Goal: Task Accomplishment & Management: Manage account settings

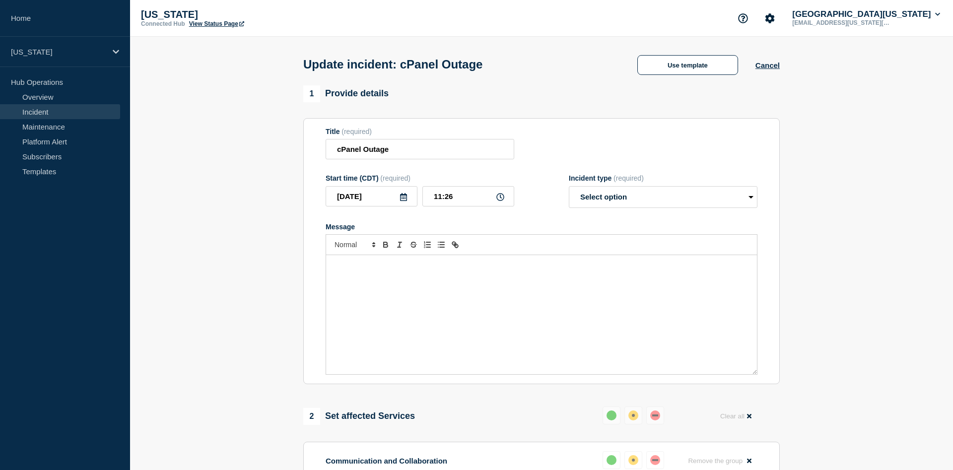
scroll to position [68, 0]
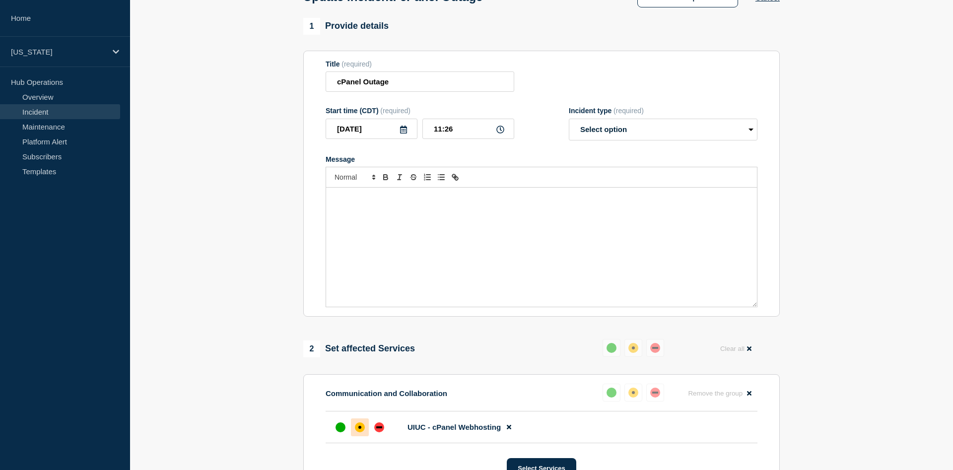
click at [430, 239] on div "Message" at bounding box center [541, 247] width 431 height 119
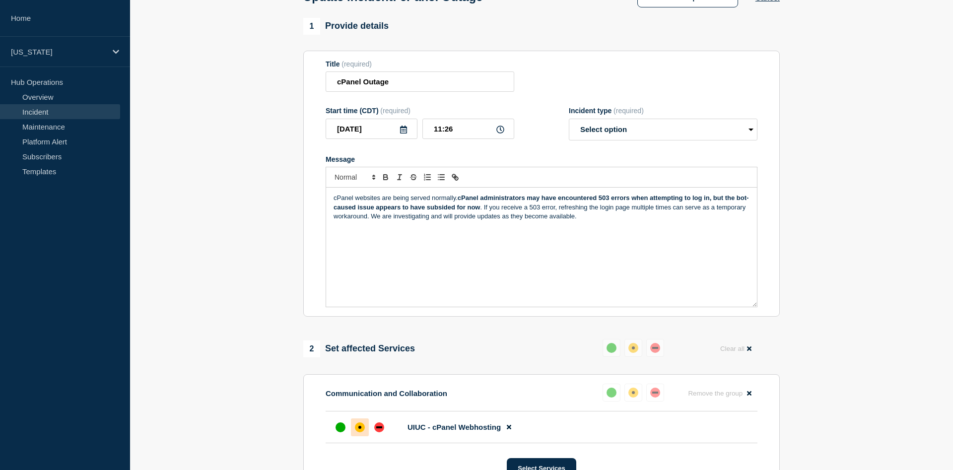
click at [405, 133] on icon at bounding box center [404, 130] width 8 height 8
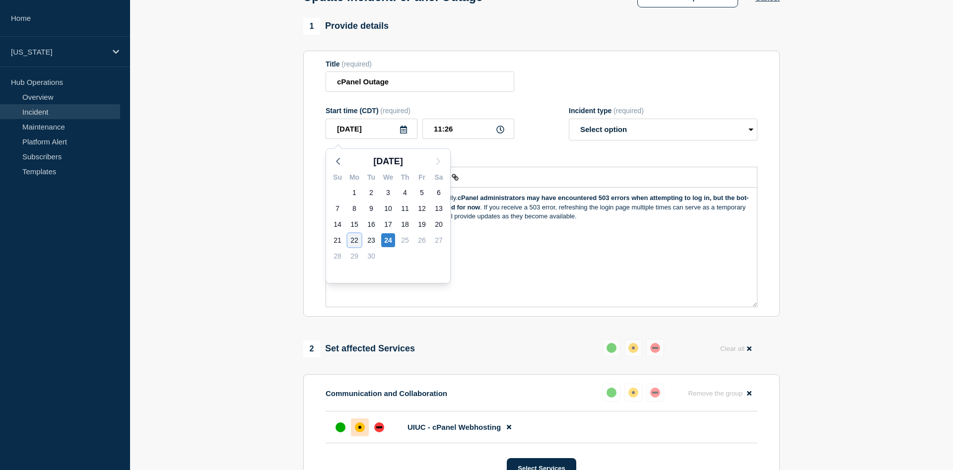
click at [356, 241] on div "22" at bounding box center [355, 240] width 14 height 14
type input "[DATE]"
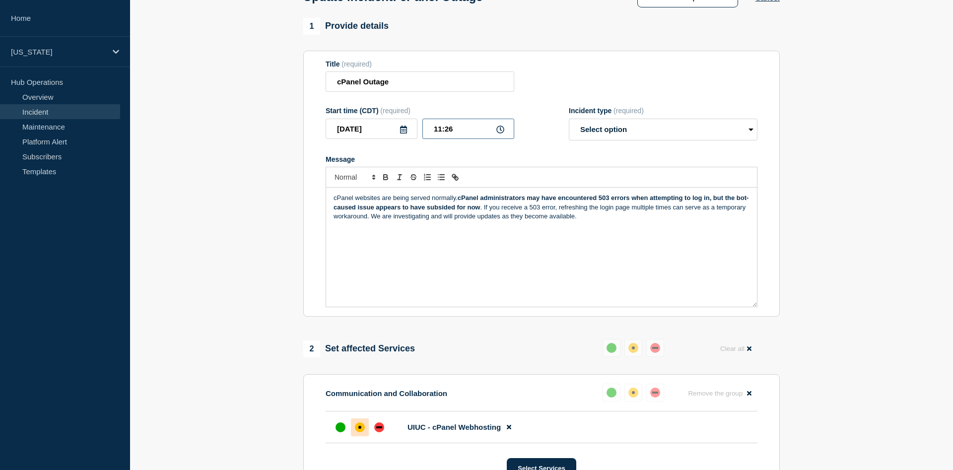
click at [451, 132] on input "11:26" at bounding box center [469, 129] width 92 height 20
drag, startPoint x: 458, startPoint y: 134, endPoint x: 442, endPoint y: 134, distance: 15.9
click at [442, 134] on input "11:26" at bounding box center [469, 129] width 92 height 20
click at [439, 134] on input "11:26" at bounding box center [469, 129] width 92 height 20
click at [408, 133] on input "[DATE]" at bounding box center [372, 129] width 92 height 20
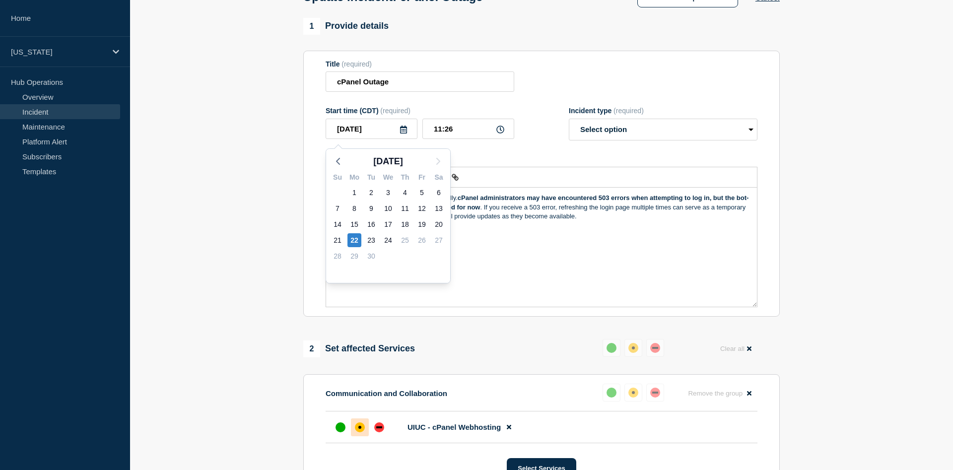
click at [402, 131] on icon at bounding box center [403, 130] width 7 height 8
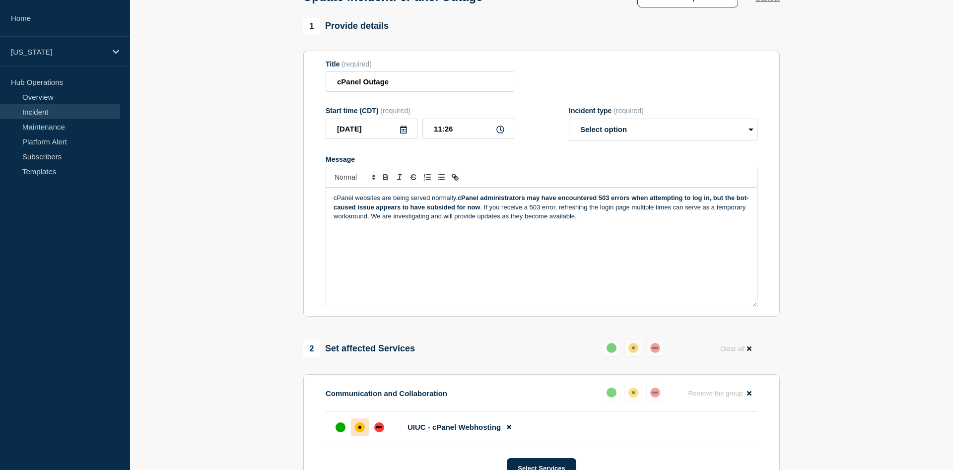
click at [402, 131] on icon at bounding box center [403, 130] width 7 height 8
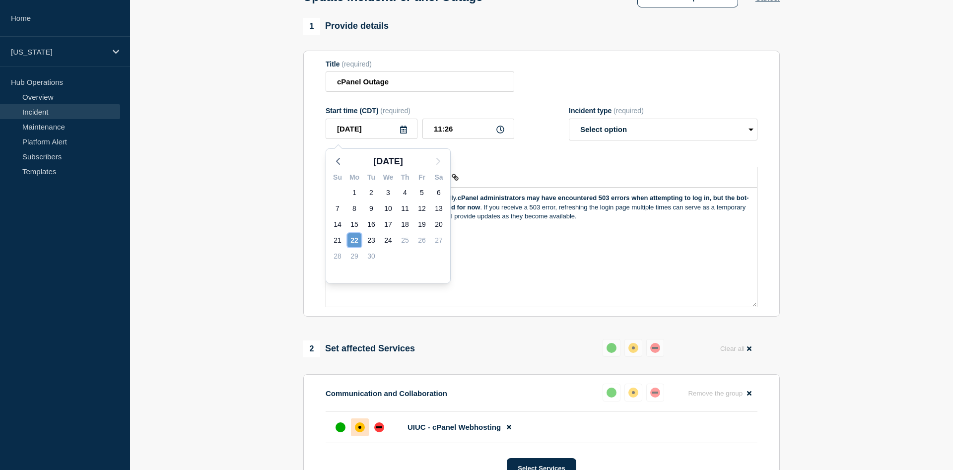
click at [353, 241] on div "22" at bounding box center [355, 240] width 14 height 14
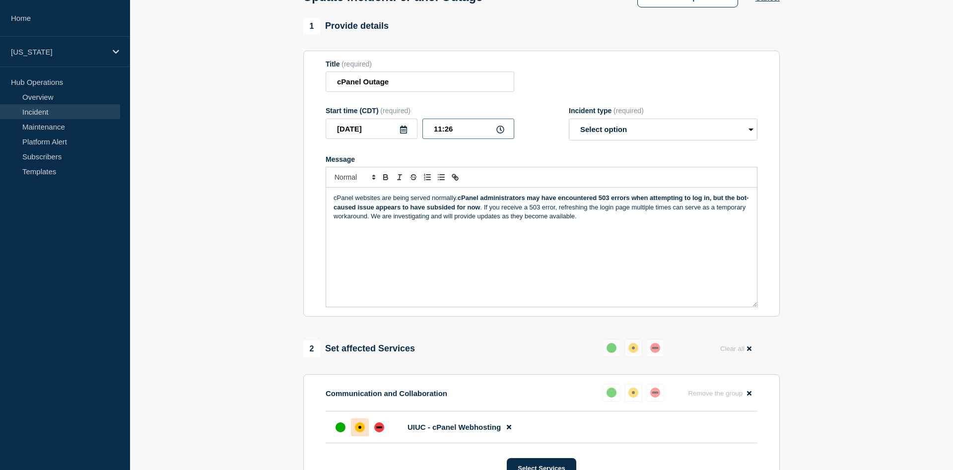
click at [466, 130] on input "11:26" at bounding box center [469, 129] width 92 height 20
click at [436, 135] on input "11:26" at bounding box center [469, 129] width 92 height 20
drag, startPoint x: 456, startPoint y: 131, endPoint x: 446, endPoint y: 129, distance: 10.0
click at [446, 129] on input "18:26" at bounding box center [469, 129] width 92 height 20
type input "18:11"
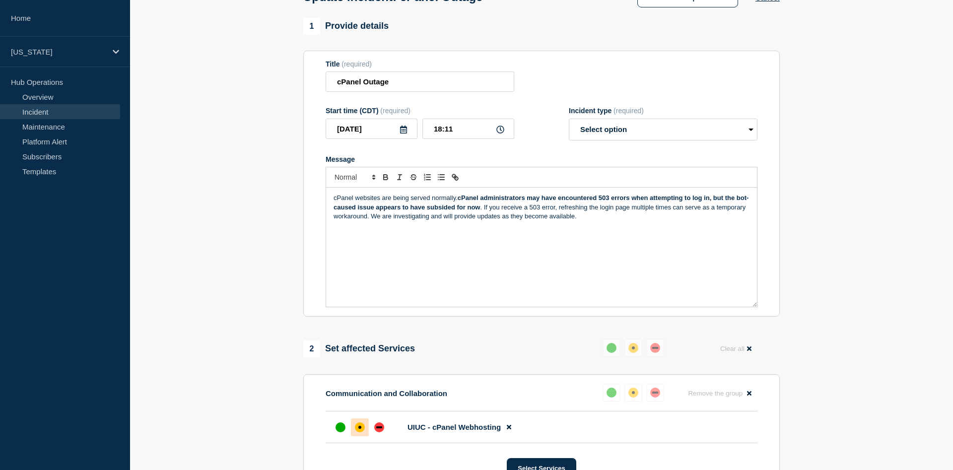
click at [652, 234] on div "cPanel websites are being served normally. cPanel administrators may have encou…" at bounding box center [541, 247] width 431 height 119
click at [405, 220] on p "cPanel websites are being served normally. cPanel administrators may have encou…" at bounding box center [542, 207] width 416 height 27
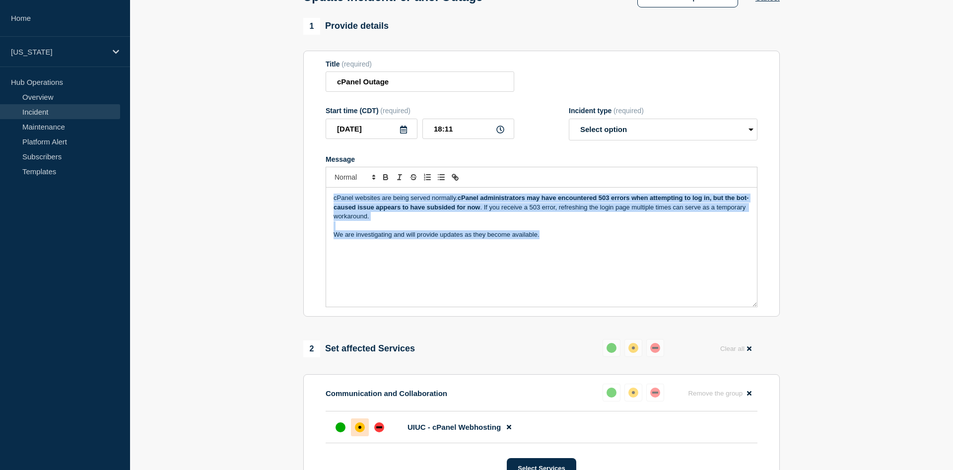
drag, startPoint x: 332, startPoint y: 202, endPoint x: 578, endPoint y: 257, distance: 252.5
click at [578, 257] on div "cPanel websites are being served normally. cPanel administrators may have encou…" at bounding box center [541, 247] width 431 height 119
copy div "cPanel websites are being served normally. cPanel administrators may have encou…"
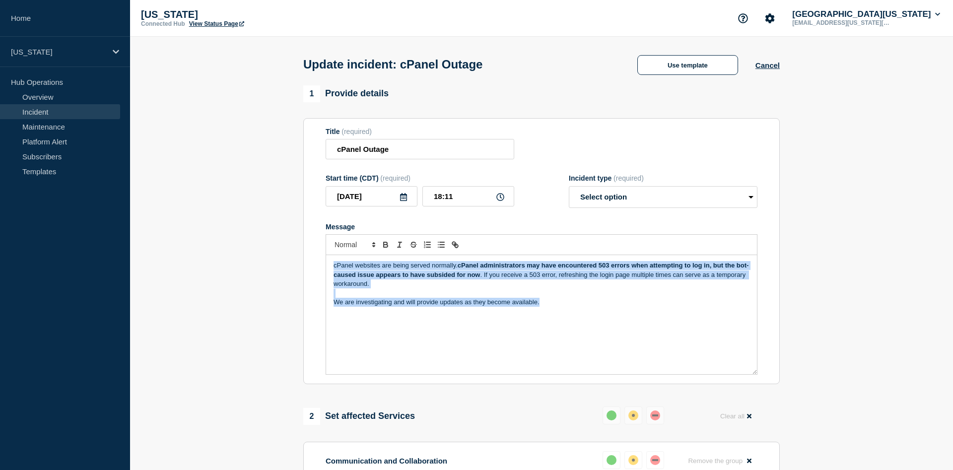
scroll to position [253, 0]
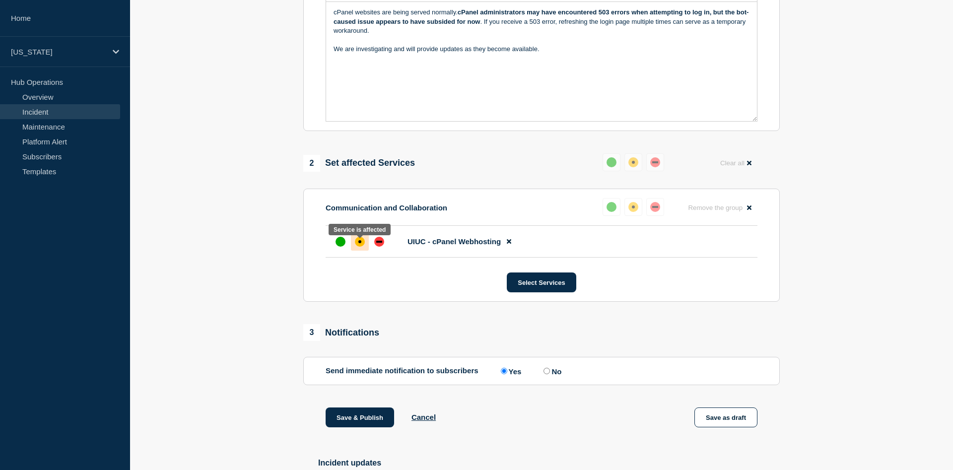
click at [363, 245] on div "affected" at bounding box center [360, 242] width 10 height 10
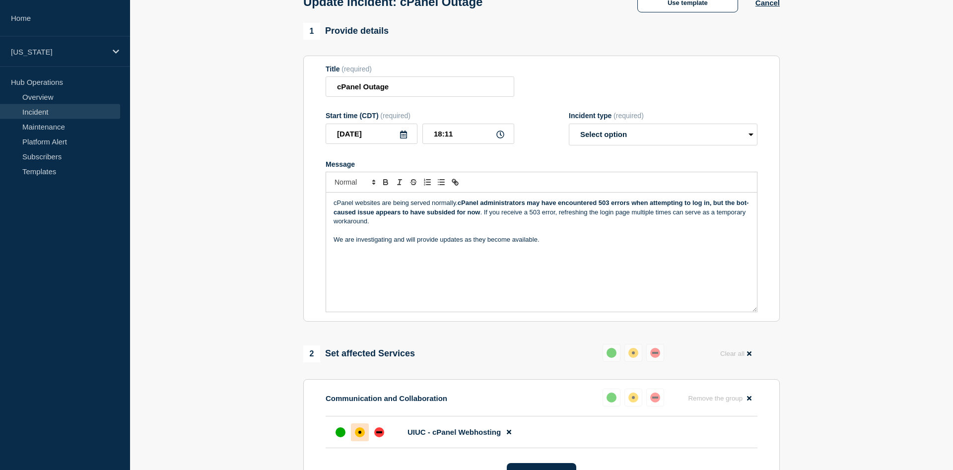
scroll to position [0, 0]
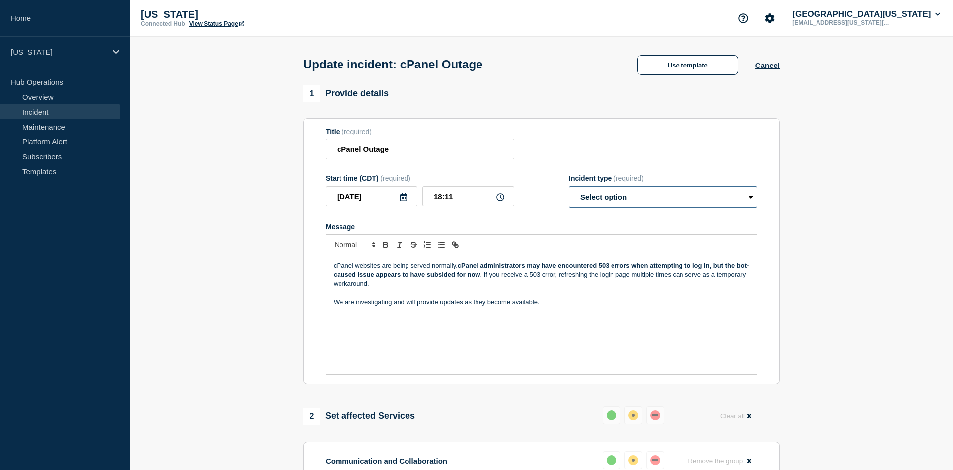
select select "investigating"
click option "Investigating" at bounding box center [0, 0] width 0 height 0
click at [356, 306] on p "We are investigating and will provide updates as they become available." at bounding box center [542, 302] width 416 height 9
drag, startPoint x: 426, startPoint y: 149, endPoint x: 362, endPoint y: 148, distance: 63.6
click at [362, 148] on input "cPanel Outage" at bounding box center [420, 149] width 189 height 20
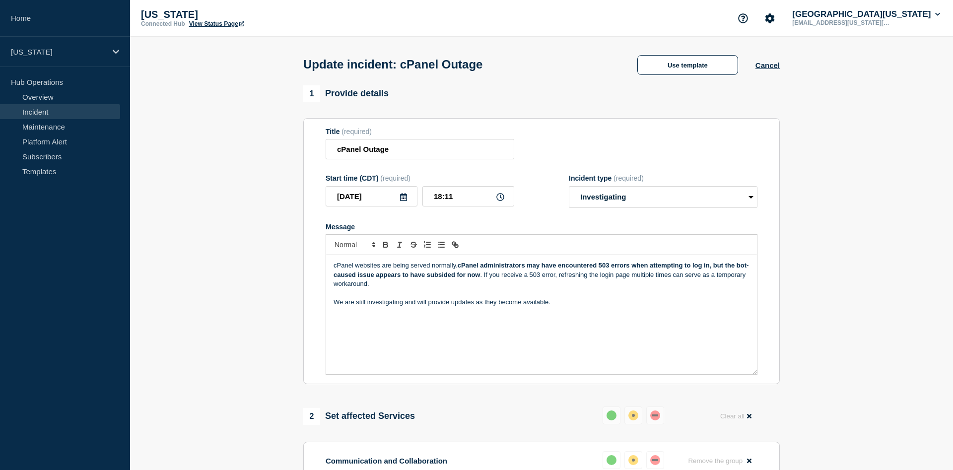
click at [544, 167] on form "Title (required) cPanel Outage Start time (CDT) (required) 2025-09-22 18:11 Inc…" at bounding box center [542, 252] width 432 height 248
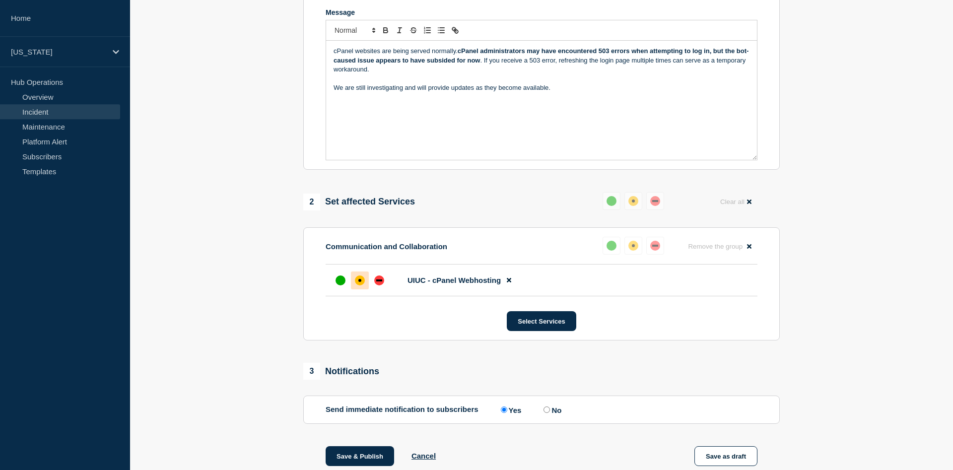
scroll to position [99, 0]
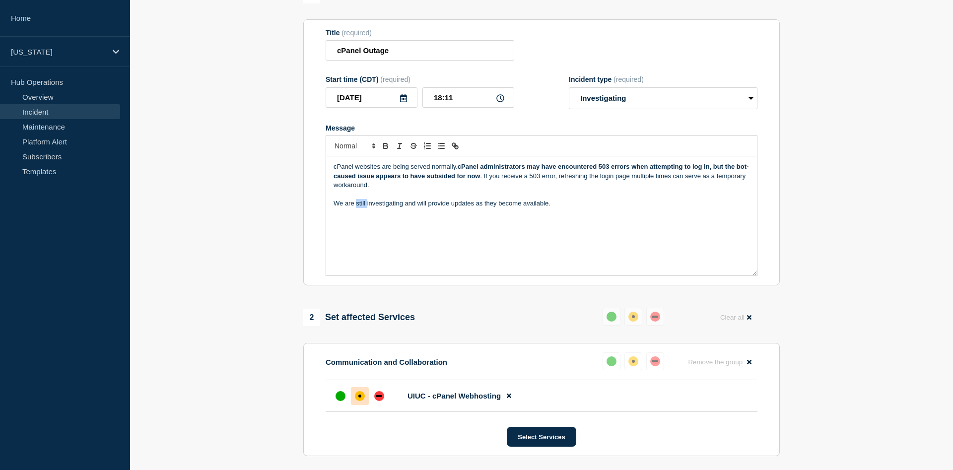
drag, startPoint x: 366, startPoint y: 207, endPoint x: 358, endPoint y: 205, distance: 9.1
click at [358, 205] on p "We are still investigating and will provide updates as they become available." at bounding box center [542, 203] width 416 height 9
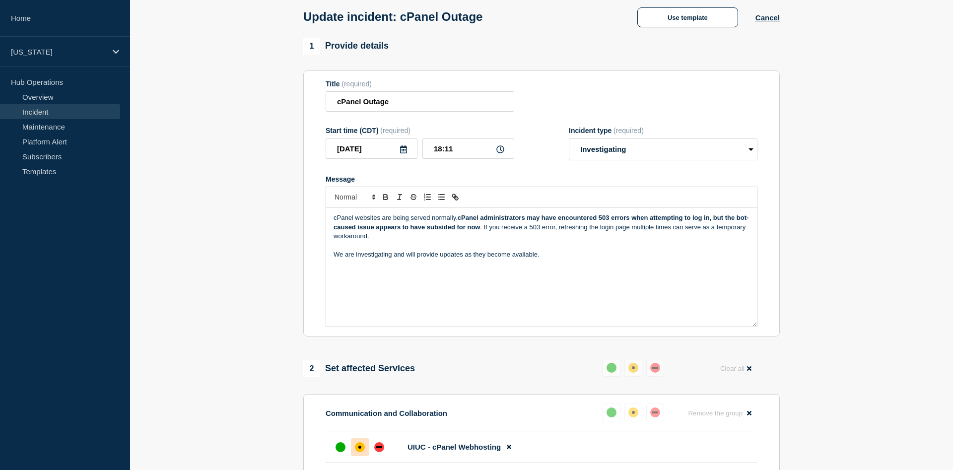
scroll to position [51, 0]
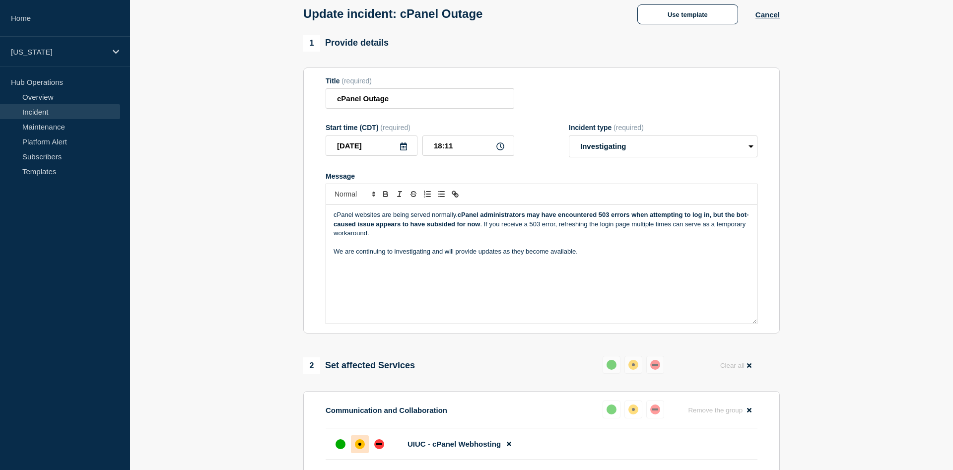
click at [431, 256] on p "We are continuing to investigating and will provide updates as they become avai…" at bounding box center [542, 251] width 416 height 9
drag, startPoint x: 462, startPoint y: 255, endPoint x: 470, endPoint y: 248, distance: 10.2
click at [463, 254] on p "We are continuing to investigate/monitor and will provide updates as they becom…" at bounding box center [542, 251] width 416 height 9
click at [617, 256] on p "We are continuing to investigate/monitor. We will provide updates as they becom…" at bounding box center [542, 251] width 416 height 9
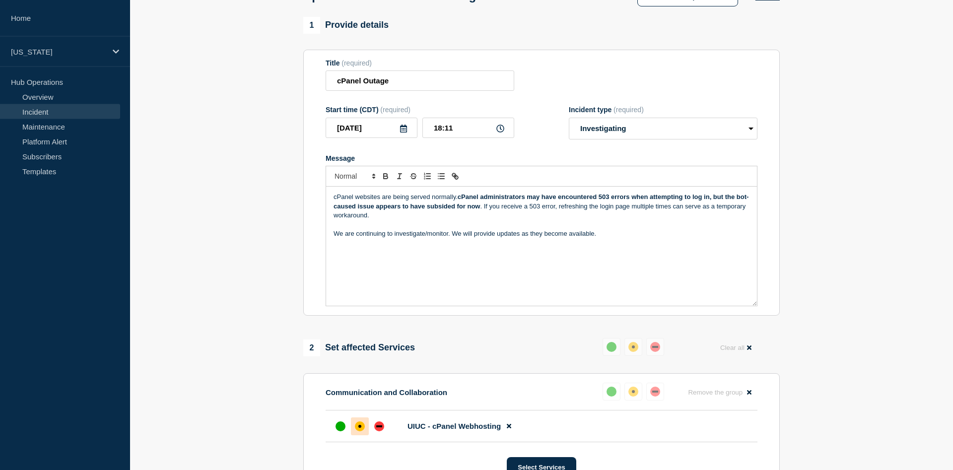
scroll to position [48, 0]
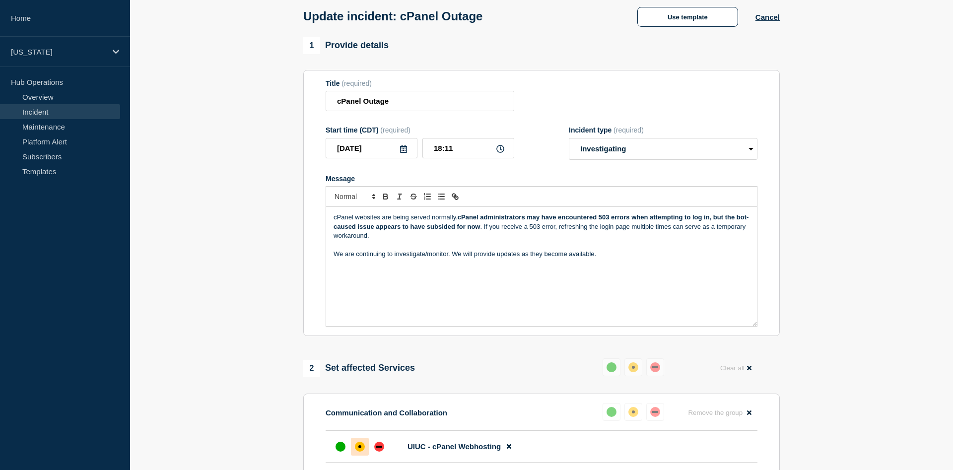
click at [490, 240] on p "cPanel websites are being served normally. cPanel administrators may have encou…" at bounding box center [542, 226] width 416 height 27
drag, startPoint x: 496, startPoint y: 232, endPoint x: 459, endPoint y: 220, distance: 38.6
click at [459, 220] on p "cPanel websites are being served normally. cPanel administrators may have encou…" at bounding box center [542, 226] width 416 height 27
click at [386, 199] on icon "Toggle bold text" at bounding box center [386, 198] width 4 height 2
click at [501, 240] on p "cPanel websites are being served normally. cPanel administrators may have encou…" at bounding box center [542, 226] width 416 height 27
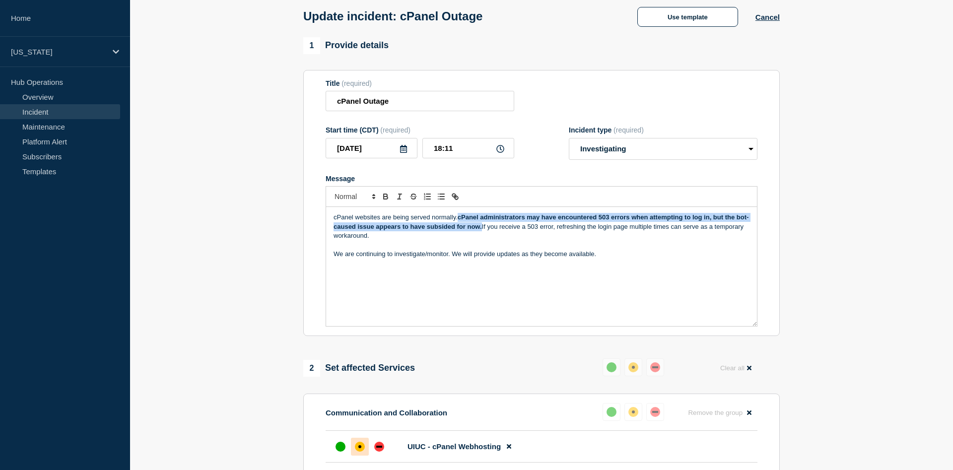
drag, startPoint x: 460, startPoint y: 220, endPoint x: 494, endPoint y: 236, distance: 37.3
click at [494, 236] on p "cPanel websites are being served normally. cPanel administrators may have encou…" at bounding box center [542, 226] width 416 height 27
click at [385, 200] on icon "Toggle bold text" at bounding box center [385, 196] width 9 height 9
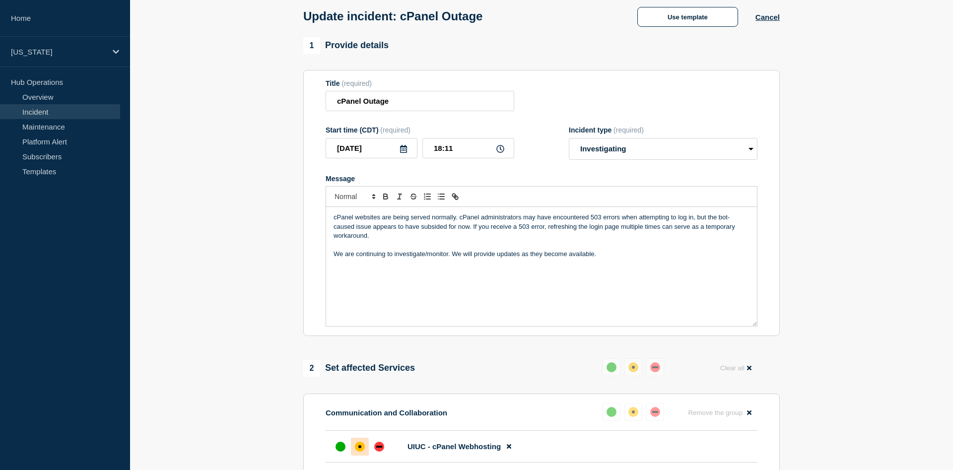
click at [484, 237] on p "cPanel websites are being served normally. cPanel administrators may have encou…" at bounding box center [542, 226] width 416 height 27
click at [548, 276] on div "cPanel websites are being served normally. cPanel administrators may have encou…" at bounding box center [541, 266] width 431 height 119
click at [817, 276] on section "1 Provide details Title (required) cPanel Outage Start time (CDT) (required) 20…" at bounding box center [541, 468] width 823 height 863
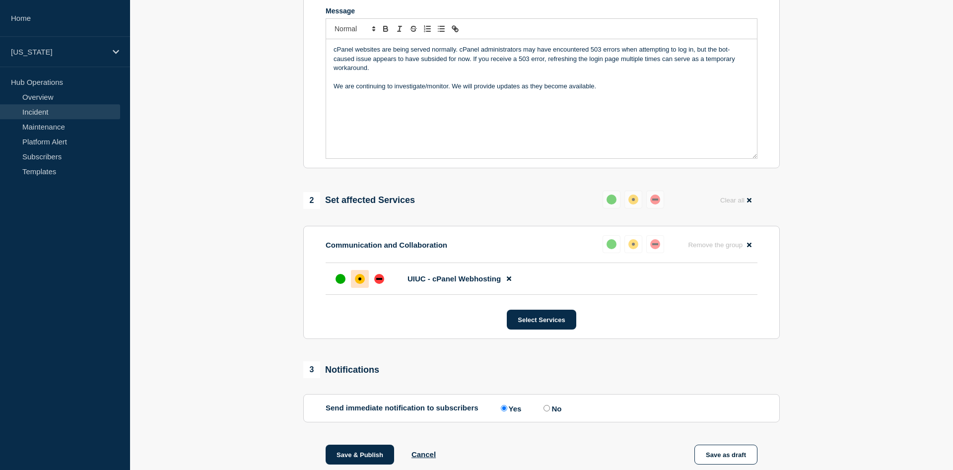
scroll to position [200, 0]
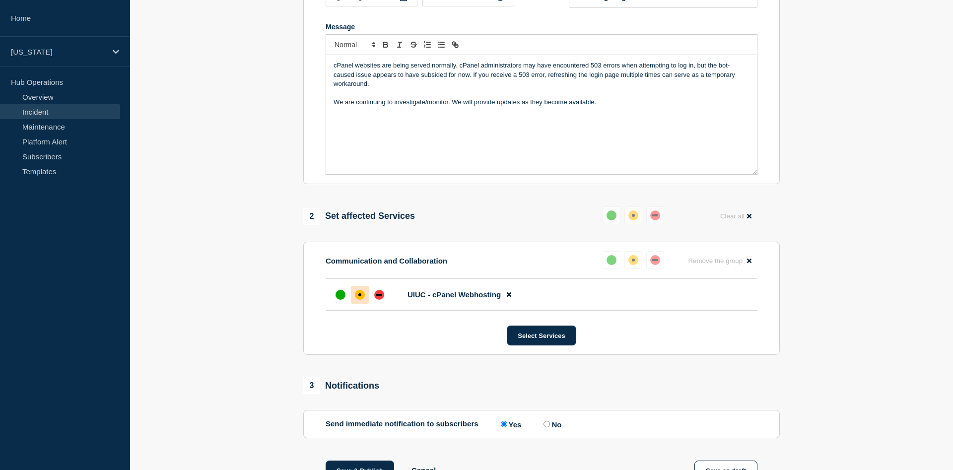
click at [457, 133] on div "cPanel websites are being served normally. cPanel administrators may have encou…" at bounding box center [541, 114] width 431 height 119
click at [621, 107] on p "We are continuing to investigate/monitor. We will provide updates as they becom…" at bounding box center [542, 102] width 416 height 9
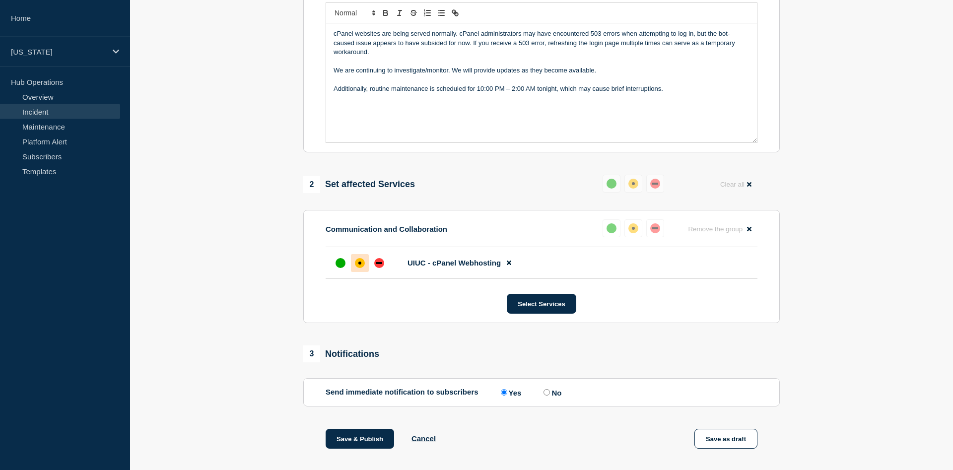
scroll to position [253, 0]
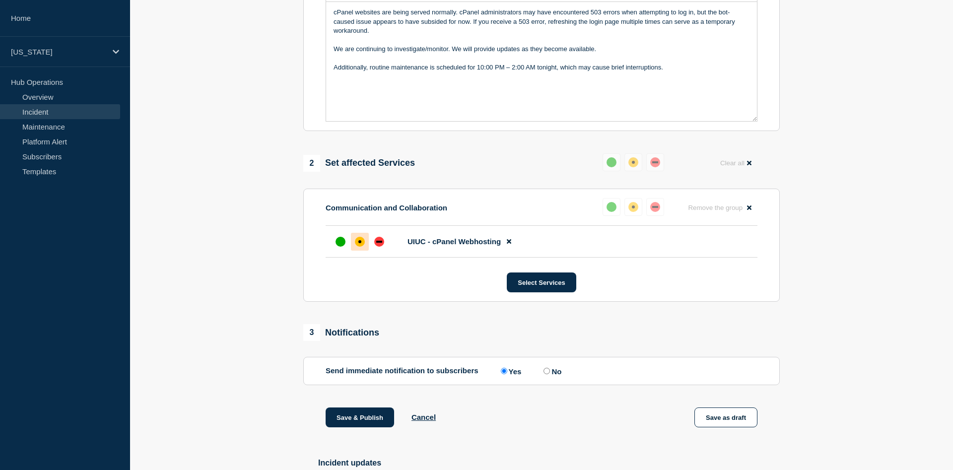
click at [391, 72] on p "Additionally, routine maintenance is scheduled for 10:00 PM – 2:00 AM tonight, …" at bounding box center [542, 67] width 416 height 9
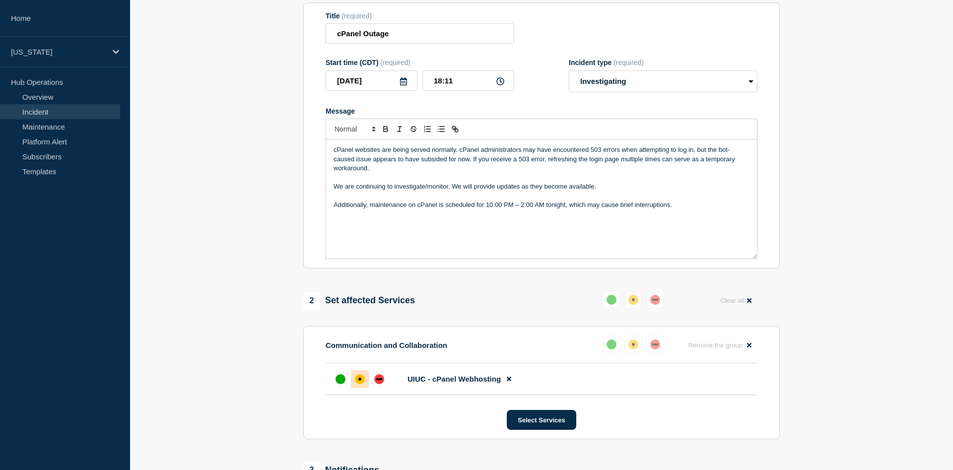
scroll to position [99, 0]
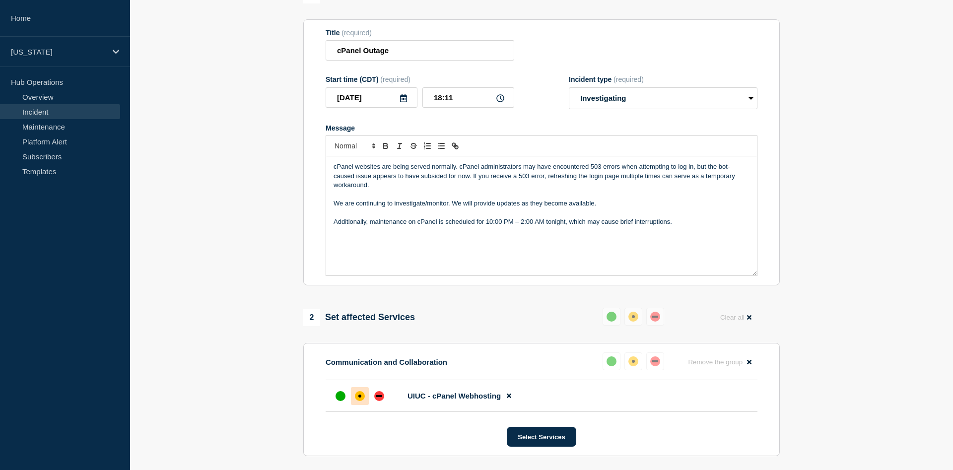
click at [649, 219] on div "cPanel websites are being served normally. cPanel administrators may have encou…" at bounding box center [541, 215] width 431 height 119
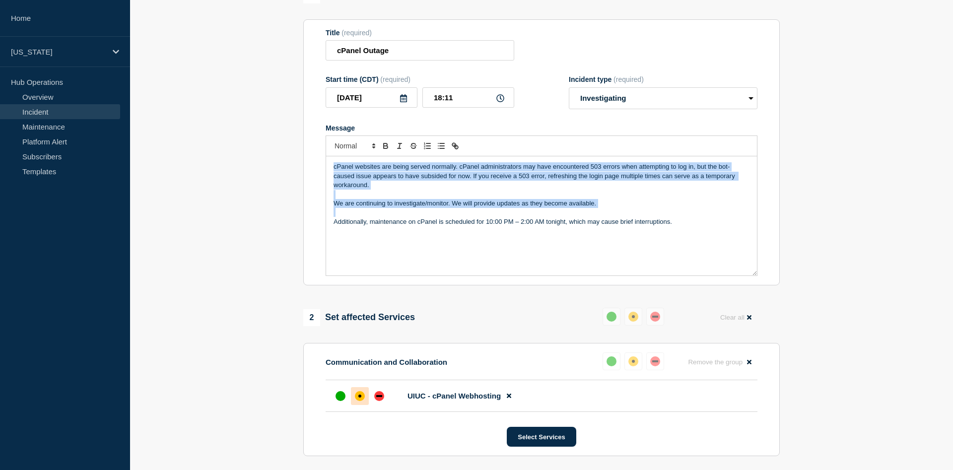
copy div "cPanel websites are being served normally. cPanel administrators may have encou…"
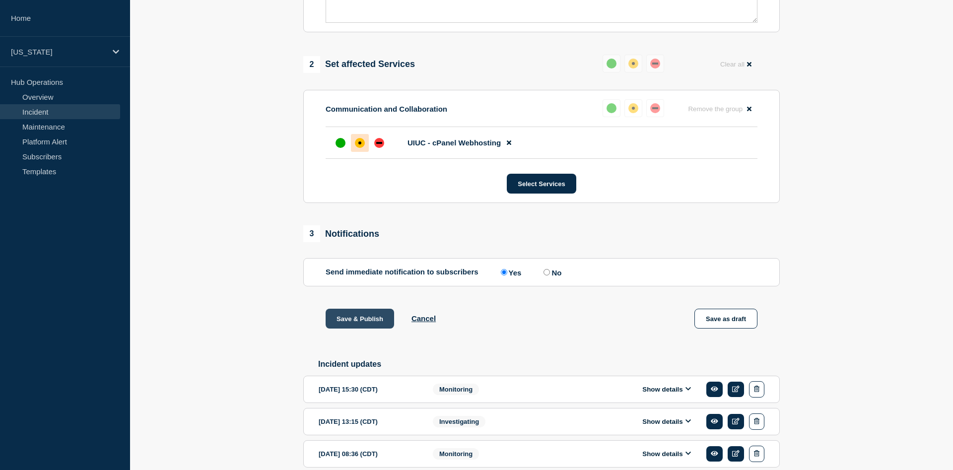
click at [367, 322] on button "Save & Publish" at bounding box center [360, 319] width 69 height 20
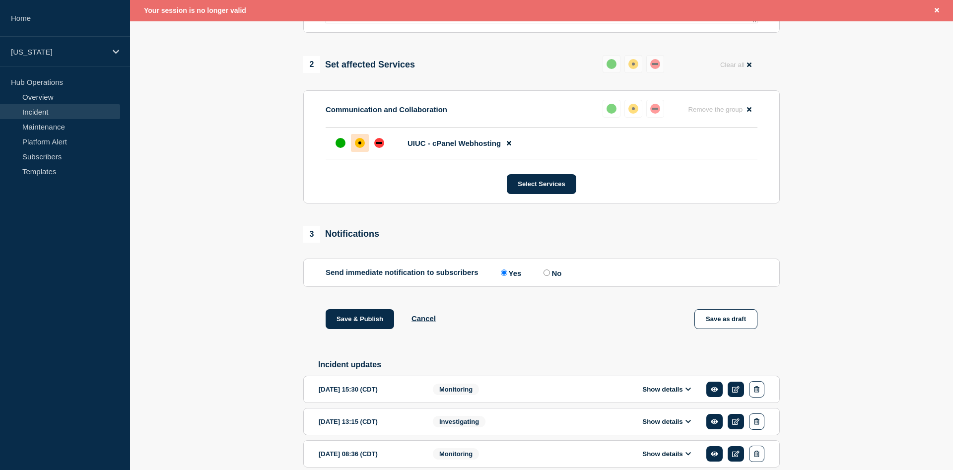
scroll to position [353, 0]
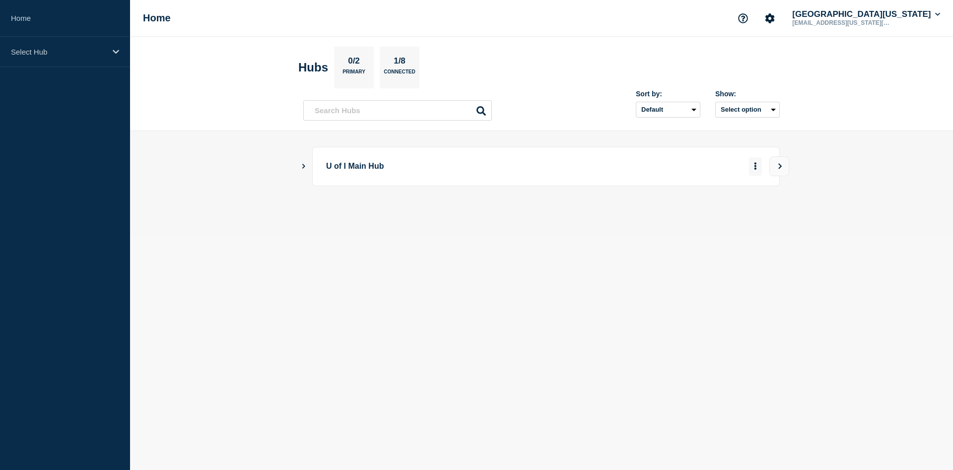
click at [755, 166] on icon "More actions" at bounding box center [755, 165] width 3 height 7
click at [302, 165] on icon "Show Connected Hubs" at bounding box center [303, 165] width 6 height 5
click at [724, 219] on button "See overview" at bounding box center [721, 217] width 53 height 20
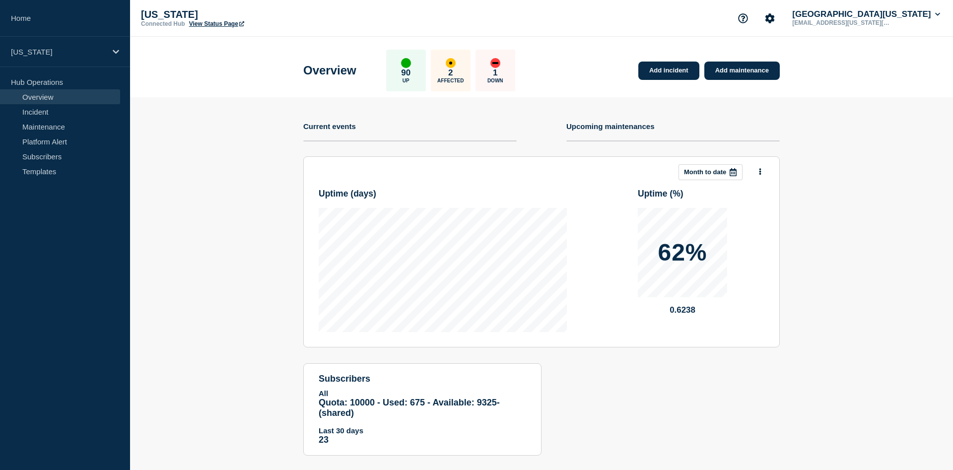
scroll to position [17, 0]
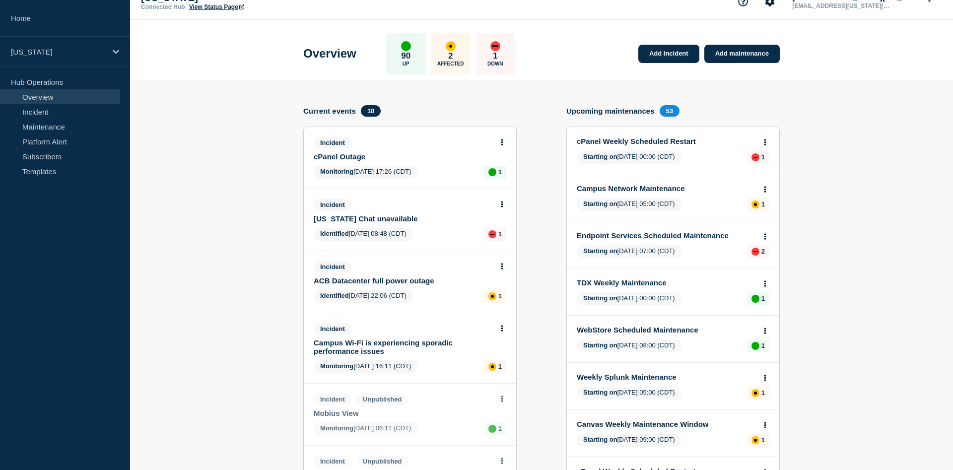
click at [347, 157] on link "cPanel Outage" at bounding box center [403, 156] width 179 height 8
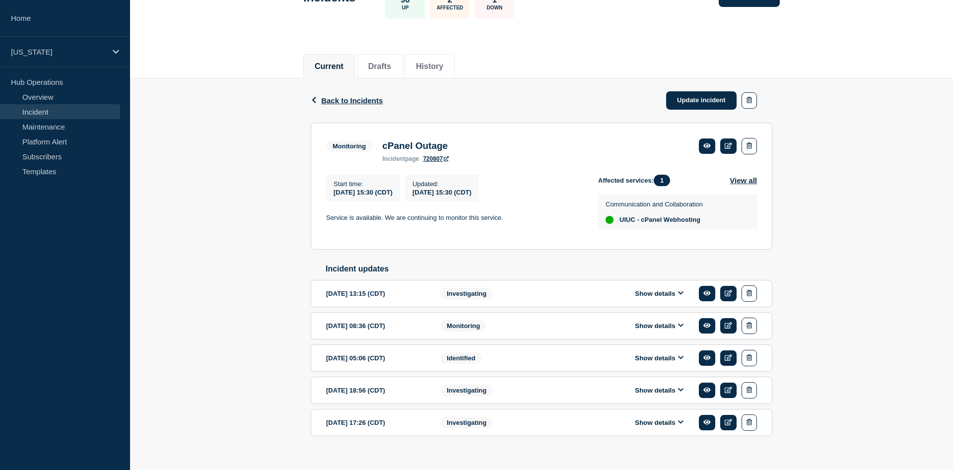
scroll to position [98, 0]
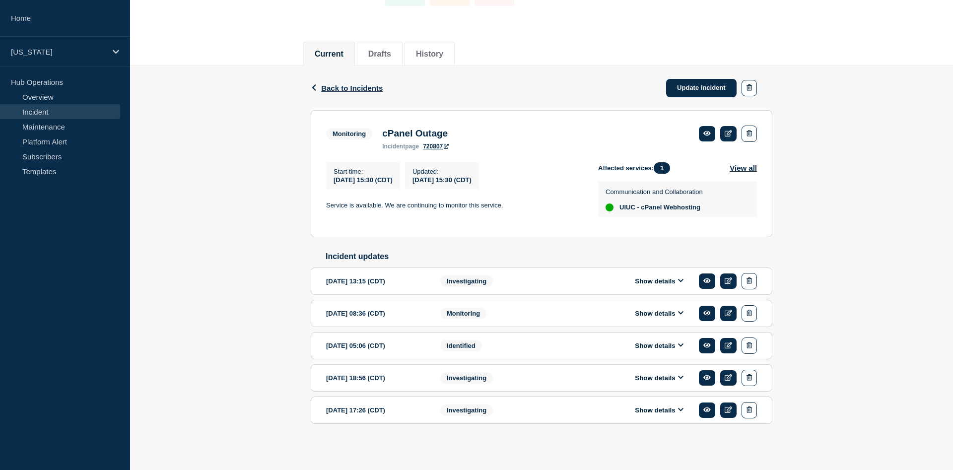
click at [665, 277] on button "Show details" at bounding box center [659, 281] width 55 height 8
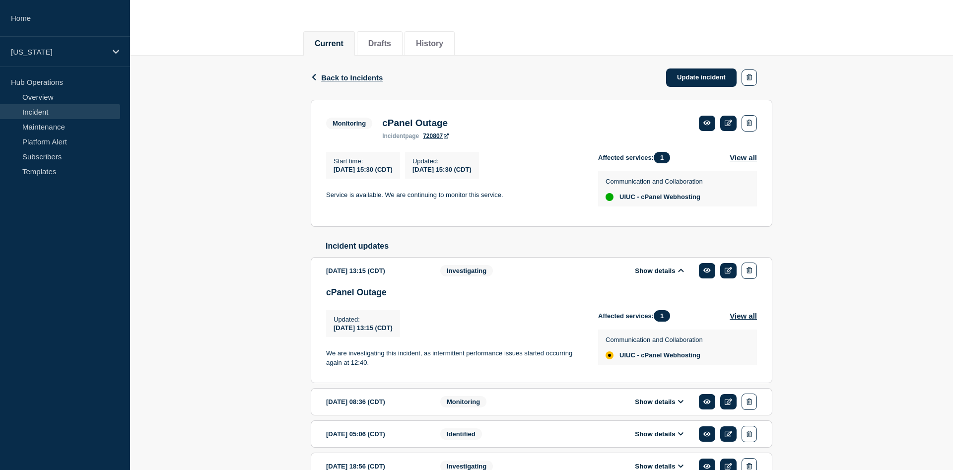
click at [665, 275] on button "Show details" at bounding box center [659, 271] width 55 height 8
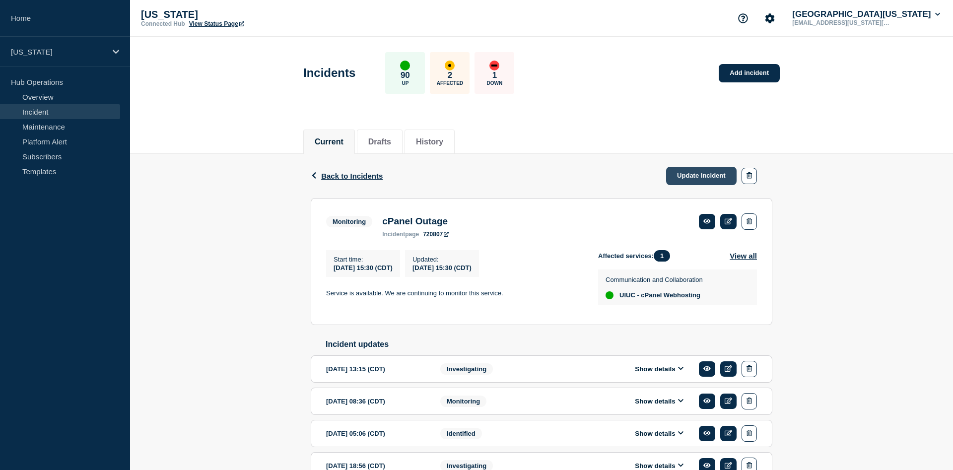
click at [708, 175] on link "Update incident" at bounding box center [701, 176] width 71 height 18
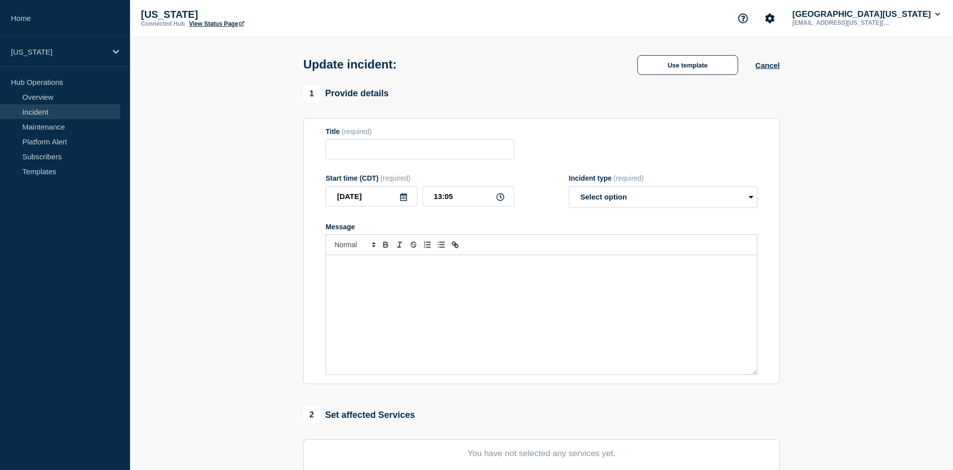
type input "cPanel Outage"
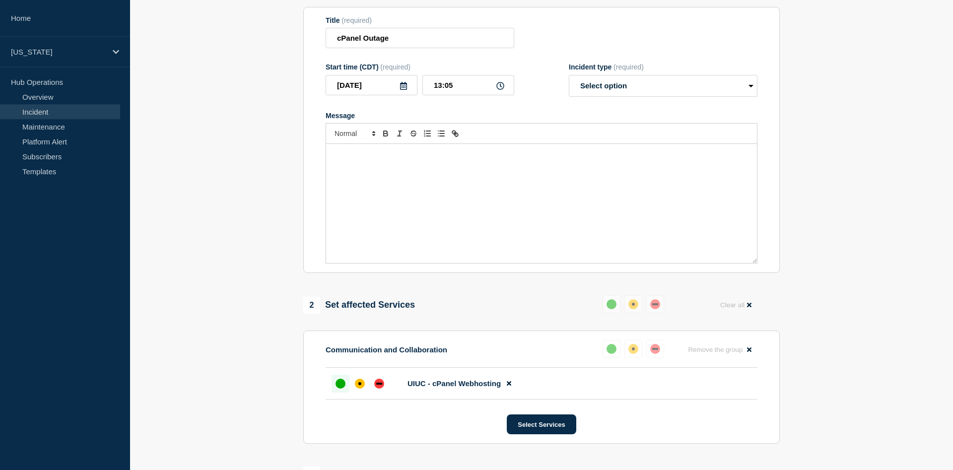
scroll to position [101, 0]
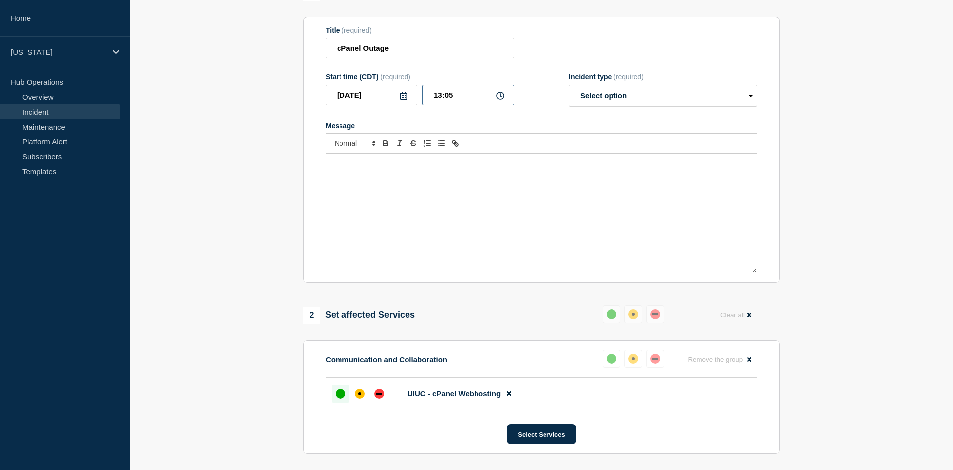
click at [466, 97] on input "13:05" at bounding box center [469, 95] width 92 height 20
click at [401, 99] on icon at bounding box center [404, 96] width 8 height 8
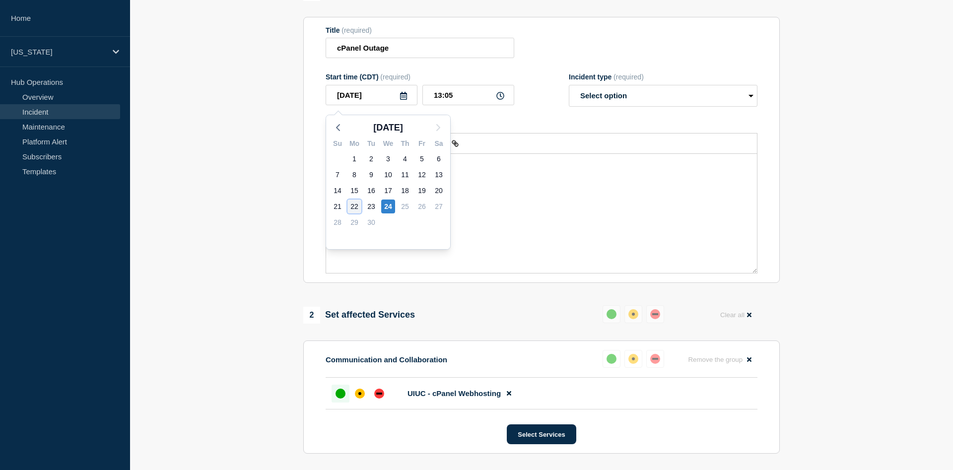
click at [354, 208] on div "22" at bounding box center [355, 207] width 14 height 14
type input "[DATE]"
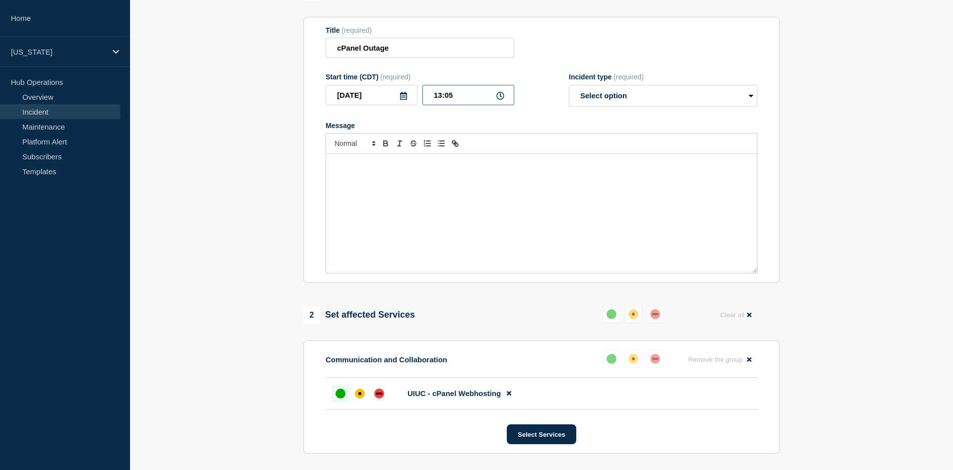
drag, startPoint x: 466, startPoint y: 100, endPoint x: 429, endPoint y: 100, distance: 37.2
click at [429, 100] on input "13:05" at bounding box center [469, 95] width 92 height 20
type input "18:11"
click at [673, 111] on form "Title (required) cPanel Outage Start time (CDT) (required) [DATE] 18:11 Inciden…" at bounding box center [542, 150] width 432 height 248
click option "Investigating" at bounding box center [0, 0] width 0 height 0
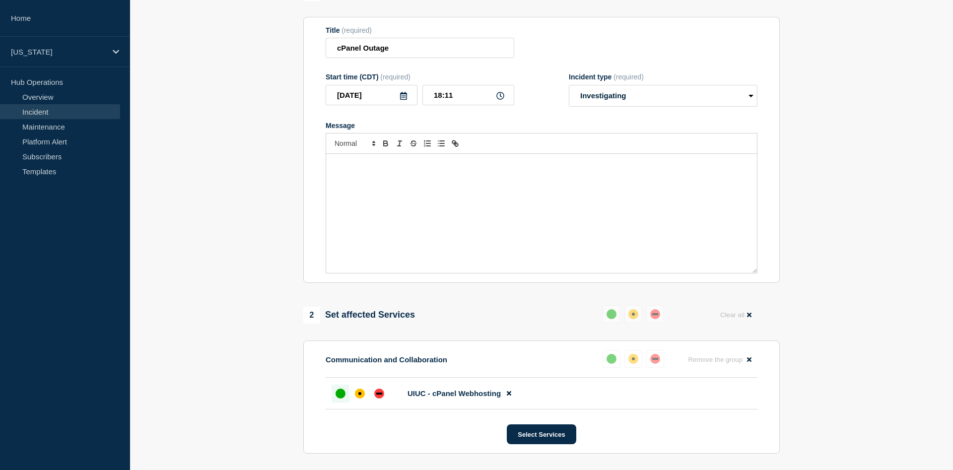
click at [460, 185] on div "Message" at bounding box center [541, 213] width 431 height 119
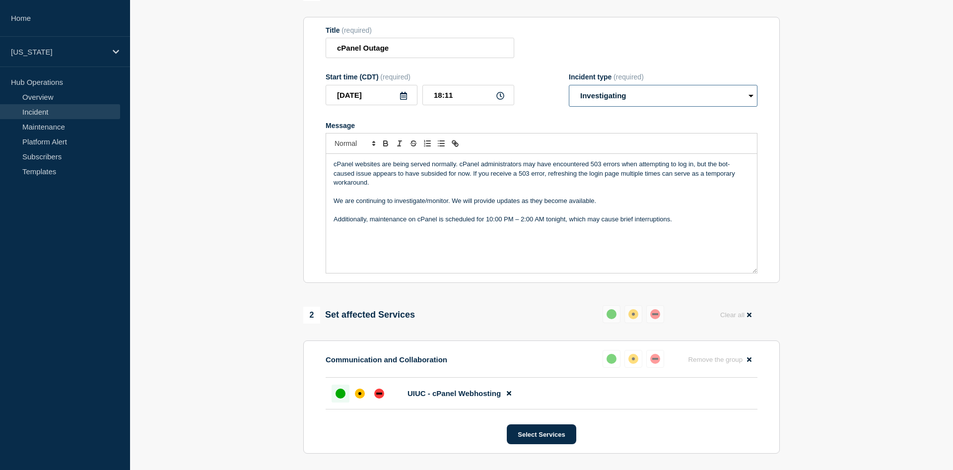
click at [702, 105] on select "Select option Investigating Identified Monitoring Resolved" at bounding box center [663, 96] width 189 height 22
select select "monitoring"
click option "Monitoring" at bounding box center [0, 0] width 0 height 0
click at [426, 206] on p "We are continuing to investigate/monitor. We will provide updates as they becom…" at bounding box center [542, 201] width 416 height 9
click at [427, 206] on p "We are continuing to investigate/monitor. We will provide updates as they becom…" at bounding box center [542, 201] width 416 height 9
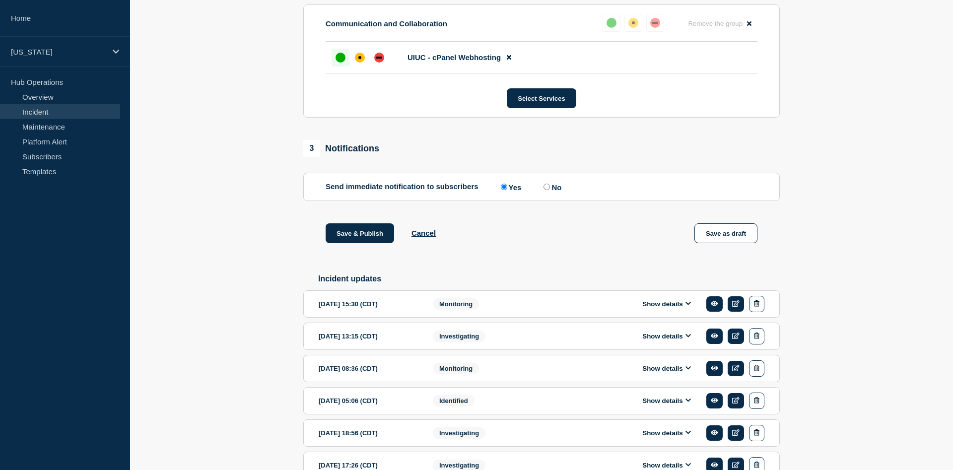
scroll to position [456, 0]
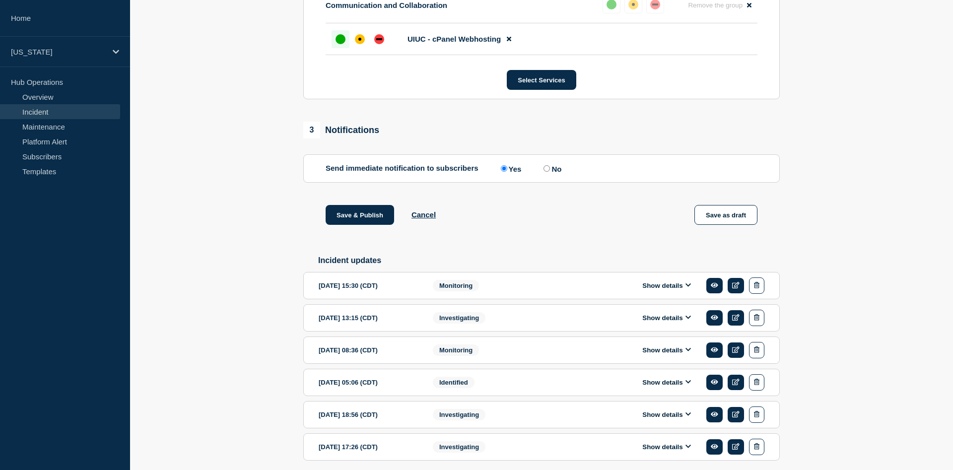
click at [686, 355] on button "Show details" at bounding box center [667, 350] width 55 height 8
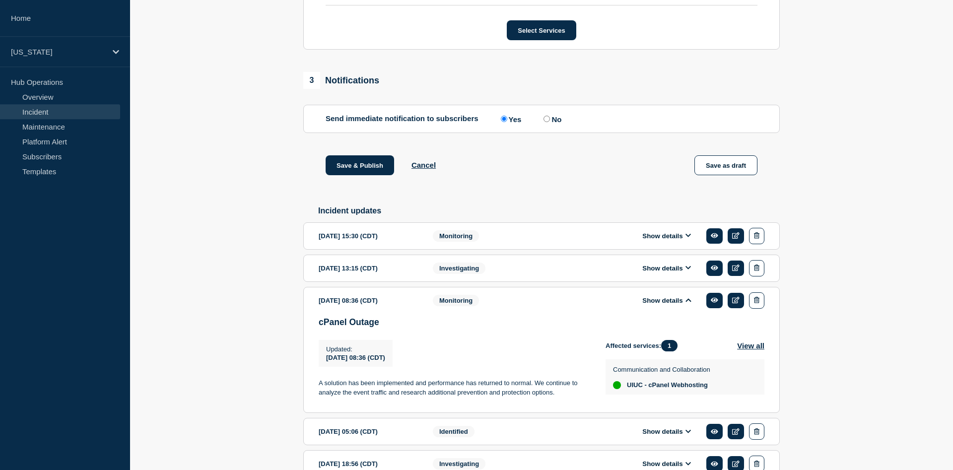
scroll to position [507, 0]
click at [676, 304] on button "Show details" at bounding box center [667, 299] width 55 height 8
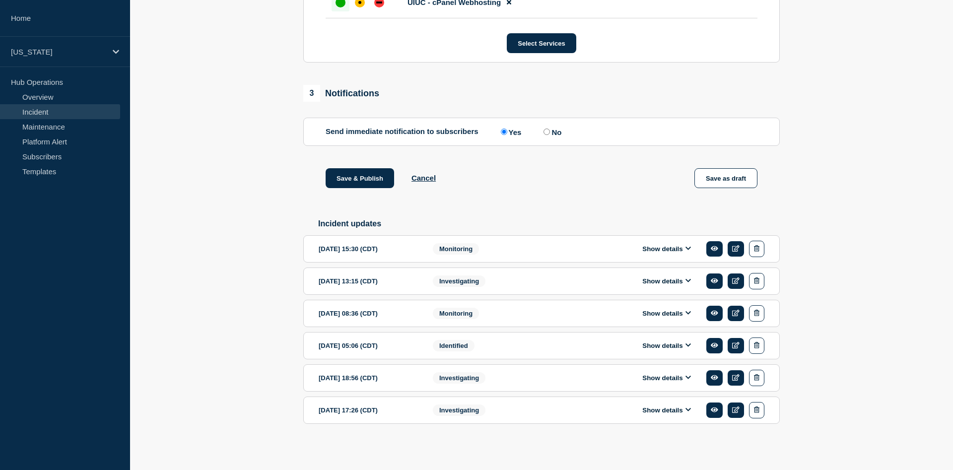
click at [675, 370] on div "Show details" at bounding box center [670, 378] width 190 height 16
click at [683, 374] on button "Show details" at bounding box center [667, 378] width 55 height 8
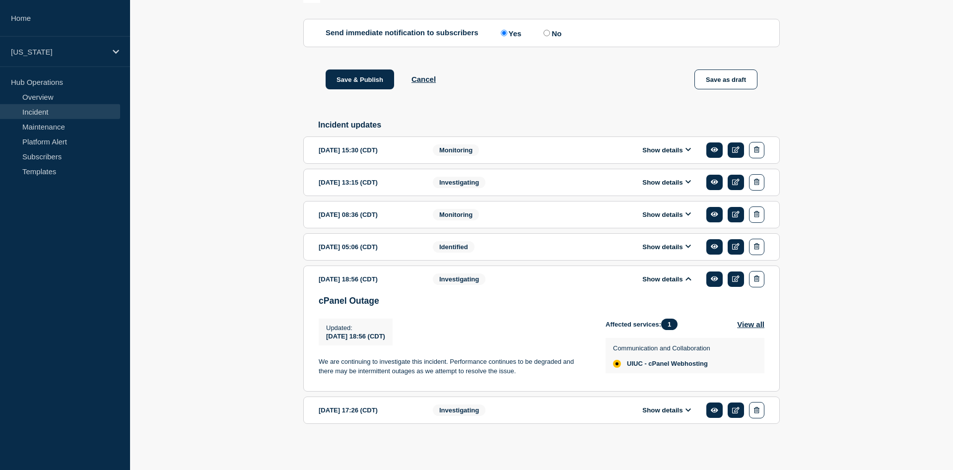
scroll to position [605, 0]
click at [680, 278] on button "Show details" at bounding box center [667, 279] width 55 height 8
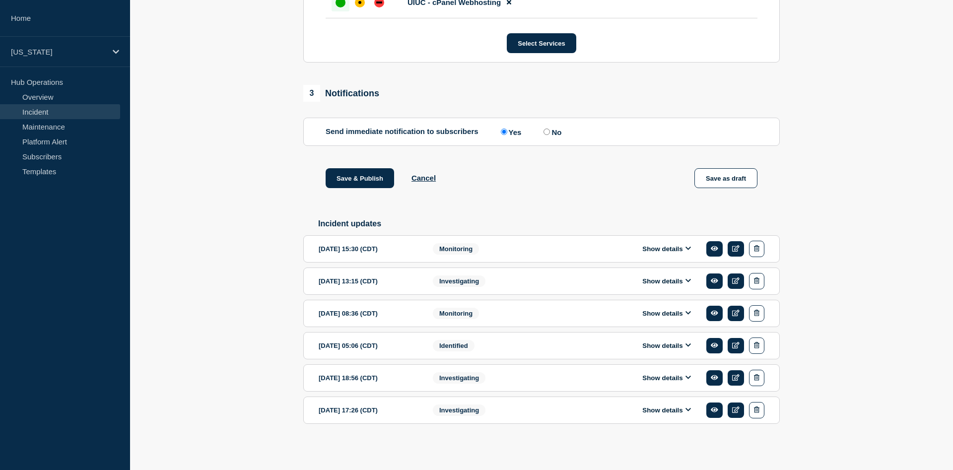
scroll to position [504, 0]
click at [676, 410] on button "Show details" at bounding box center [667, 410] width 55 height 8
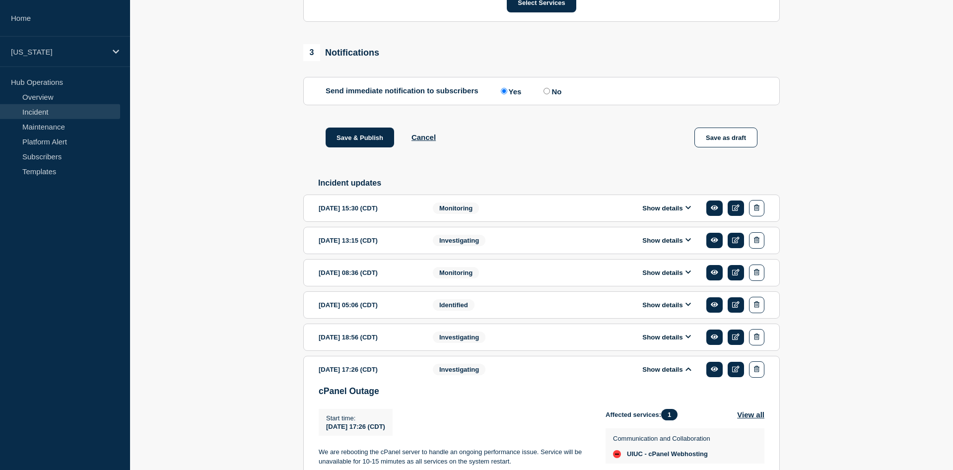
scroll to position [605, 0]
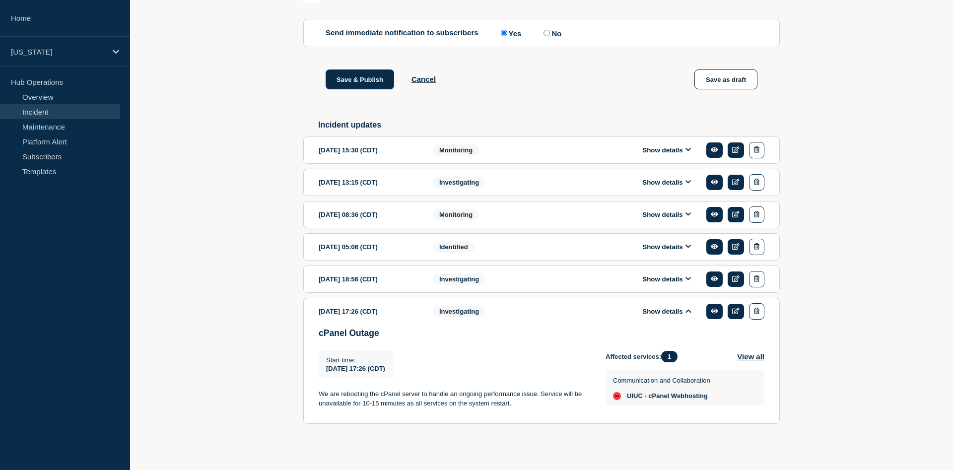
click at [667, 309] on button "Show details" at bounding box center [667, 311] width 55 height 8
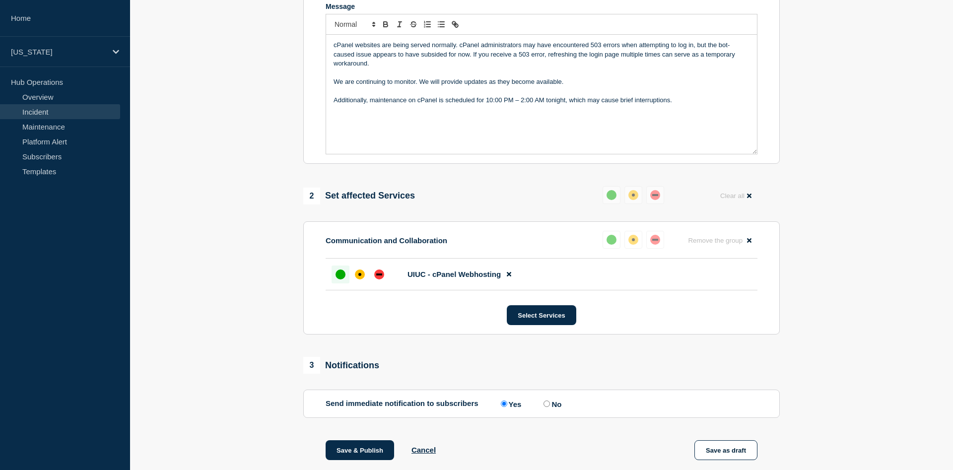
scroll to position [149, 0]
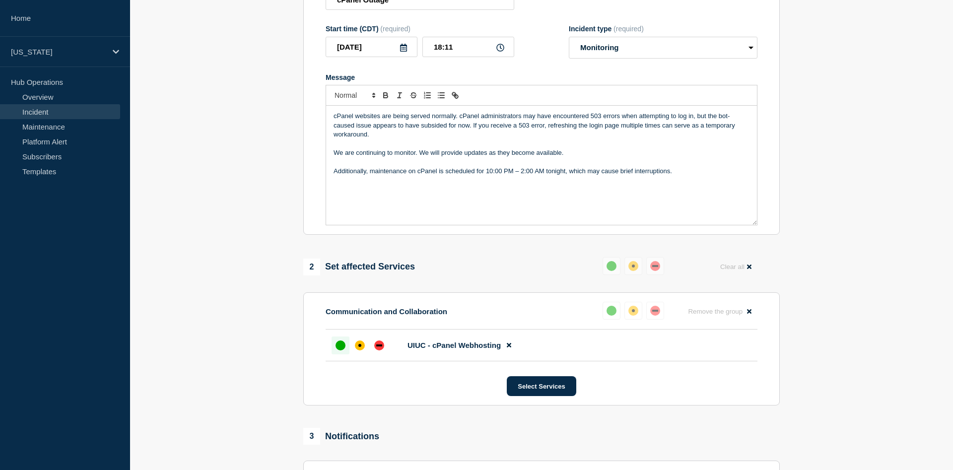
click at [592, 184] on div "cPanel websites are being served normally. cPanel administrators may have encou…" at bounding box center [541, 165] width 431 height 119
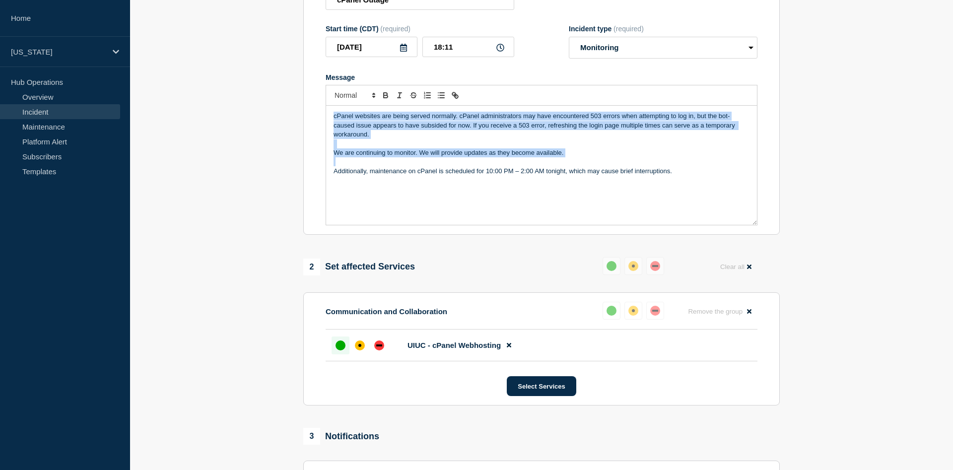
copy div "cPanel websites are being served normally. cPanel administrators may have encou…"
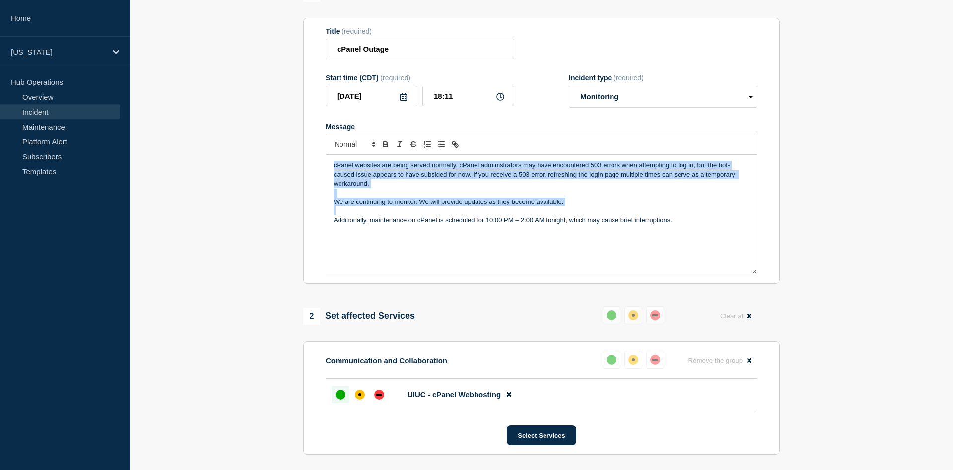
scroll to position [0, 0]
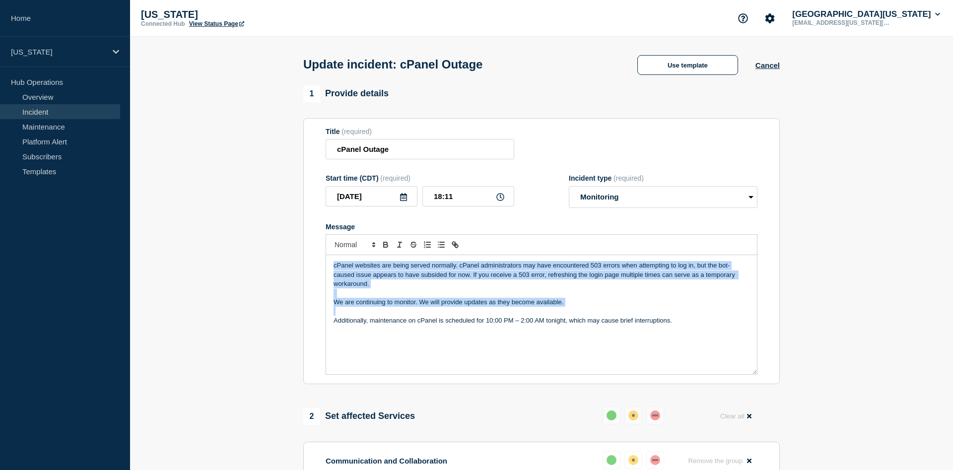
click at [432, 323] on p "Additionally, maintenance on cPanel is scheduled for 10:00 PM – 2:00 AM tonight…" at bounding box center [542, 320] width 416 height 9
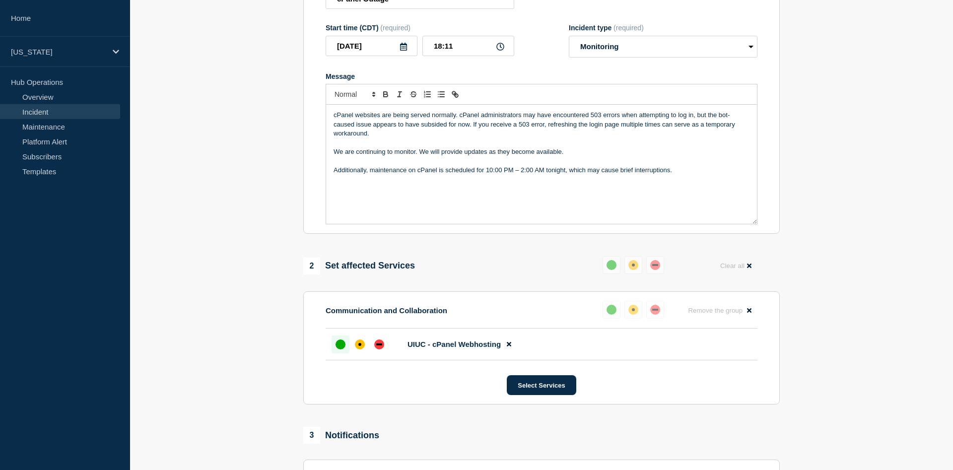
scroll to position [152, 0]
click at [356, 348] on div "affected" at bounding box center [360, 343] width 10 height 10
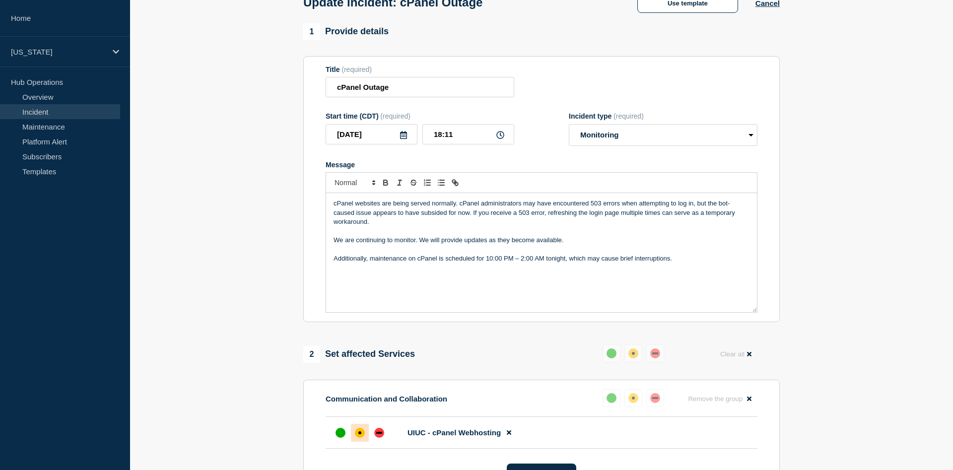
scroll to position [0, 0]
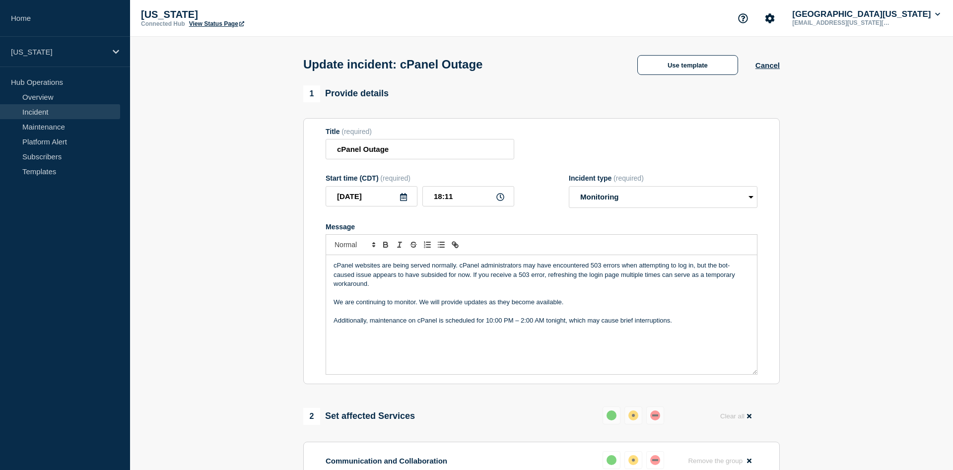
click at [629, 325] on p "Additionally, maintenance on cPanel is scheduled for 10:00 PM – 2:00 AM tonight…" at bounding box center [542, 320] width 416 height 9
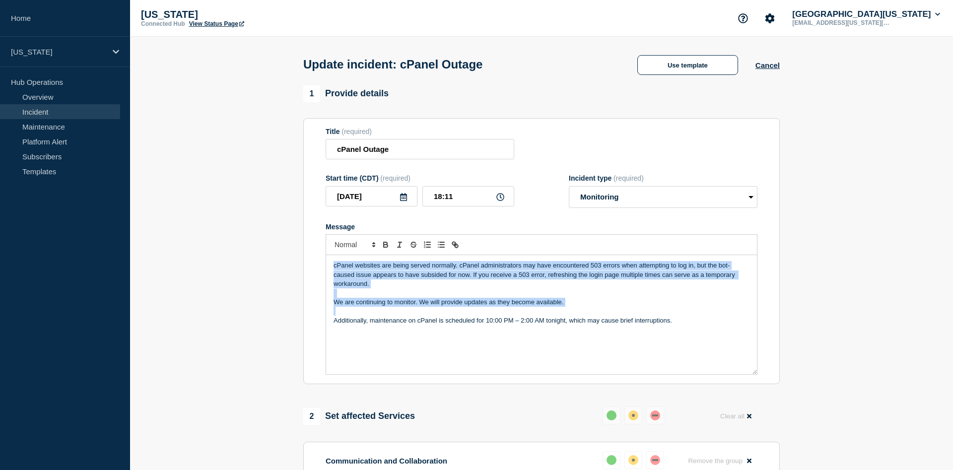
copy div "cPanel websites are being served normally. cPanel administrators may have encou…"
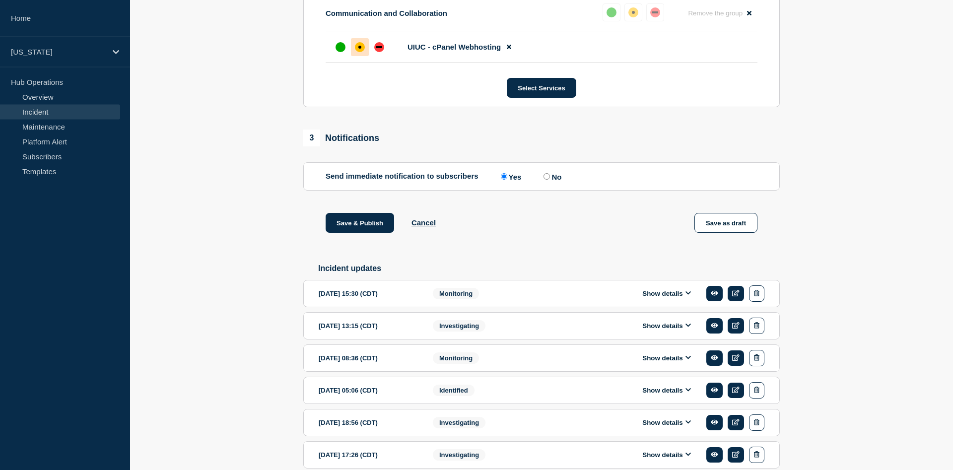
scroll to position [504, 0]
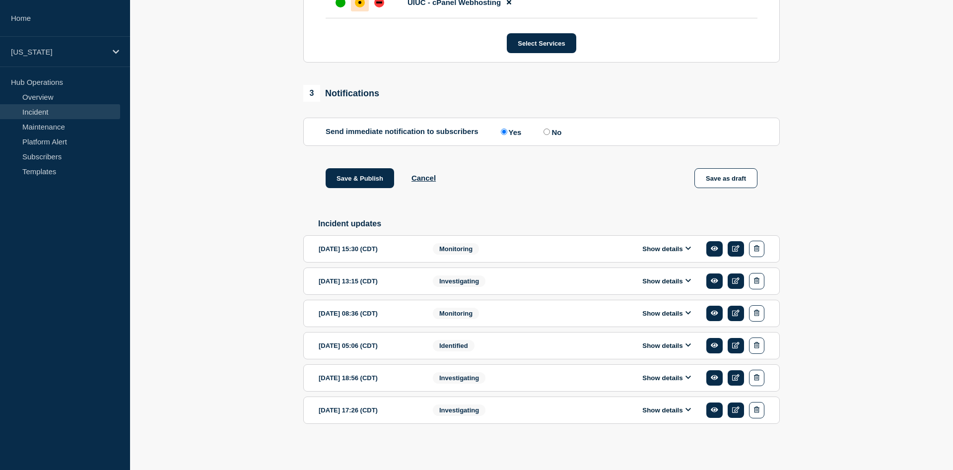
click at [550, 129] on input "No" at bounding box center [547, 132] width 6 height 6
radio input "true"
radio input "false"
click at [362, 174] on button "Save & Publish" at bounding box center [360, 178] width 69 height 20
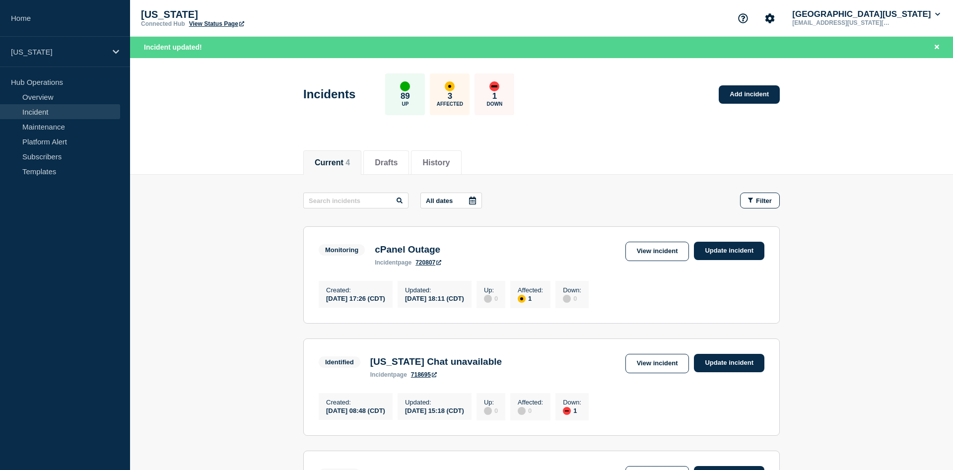
click at [429, 261] on div "cPanel Outage incident page 720807" at bounding box center [408, 255] width 76 height 22
click at [432, 262] on div "incident page 720807" at bounding box center [408, 262] width 67 height 7
click at [435, 264] on link "720807" at bounding box center [429, 262] width 26 height 7
